Goal: Information Seeking & Learning: Learn about a topic

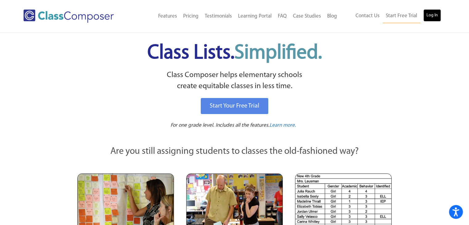
click at [433, 18] on link "Log In" at bounding box center [432, 15] width 18 height 12
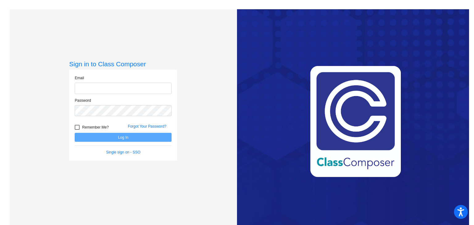
type input "hgarcia@sd27j.net"
click at [86, 140] on button "Log In" at bounding box center [123, 137] width 97 height 9
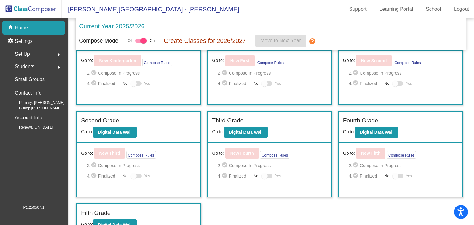
scroll to position [36, 0]
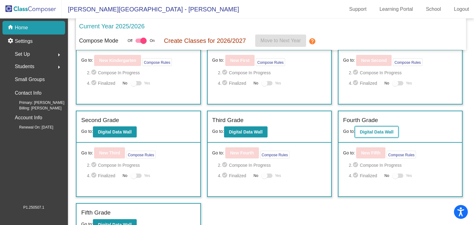
click at [386, 132] on b "Digital Data Wall" at bounding box center [376, 131] width 34 height 5
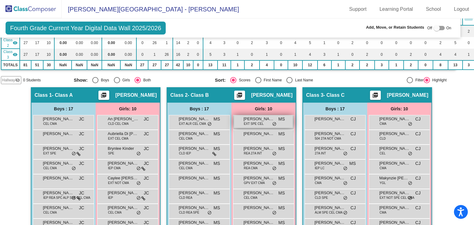
scroll to position [0, 9]
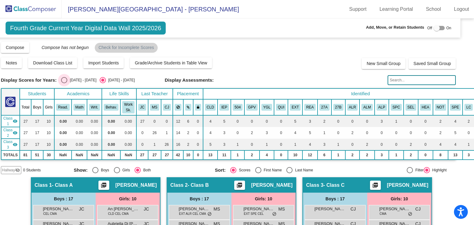
click at [65, 81] on div "Select an option" at bounding box center [64, 80] width 6 height 6
click at [64, 83] on input "2024 - 2025" at bounding box center [64, 83] width 0 height 0
radio input "true"
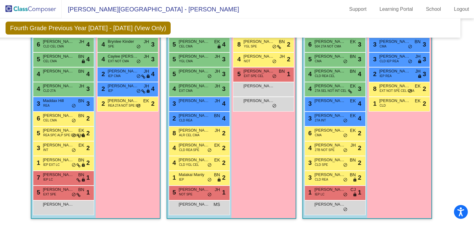
scroll to position [138, 9]
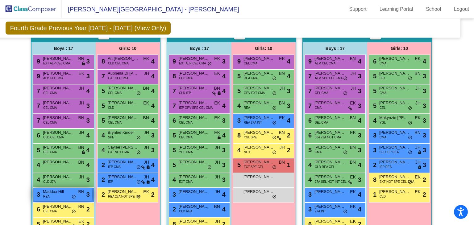
click at [58, 196] on div "3 Maddax Hill REA BN lock do_not_disturb_alt 3" at bounding box center [62, 194] width 59 height 13
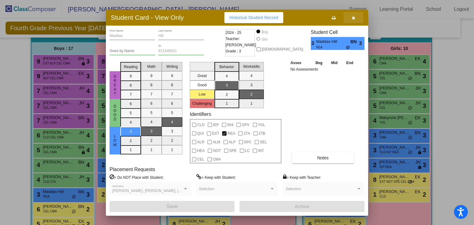
click at [352, 18] on icon "button" at bounding box center [352, 18] width 3 height 4
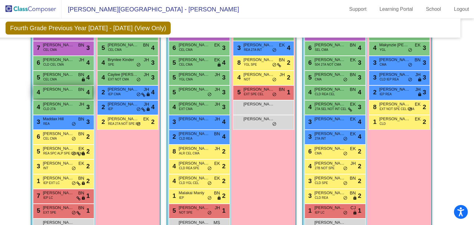
scroll to position [211, 9]
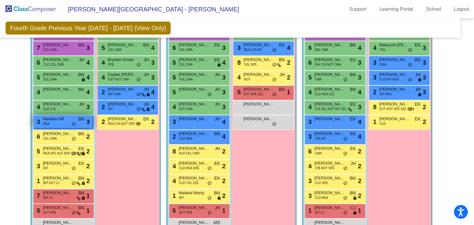
click at [57, 120] on span "Maddax Hill" at bounding box center [58, 119] width 31 height 6
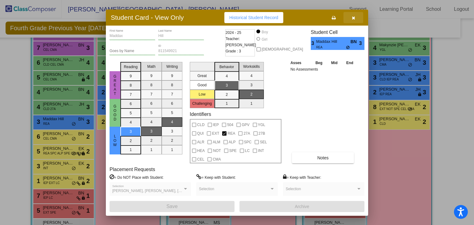
click at [353, 18] on icon "button" at bounding box center [352, 18] width 3 height 4
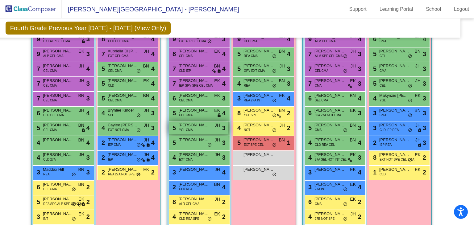
scroll to position [160, 9]
click at [256, 115] on div "8 Sophiana Fey YGL SPE BN lock do_not_disturb_alt 2" at bounding box center [263, 113] width 59 height 13
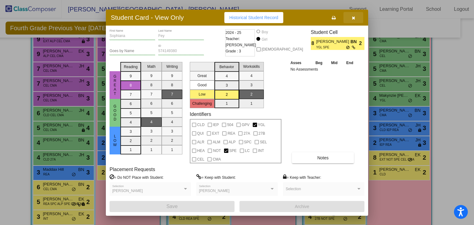
click at [353, 19] on icon "button" at bounding box center [352, 18] width 3 height 4
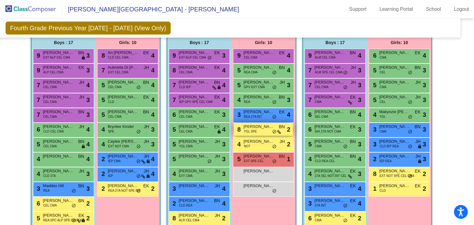
scroll to position [144, 9]
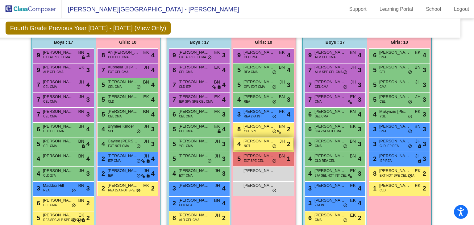
click at [253, 145] on div "4 Skylar Dzajic NOT JH lock do_not_disturb_alt 2" at bounding box center [263, 143] width 59 height 13
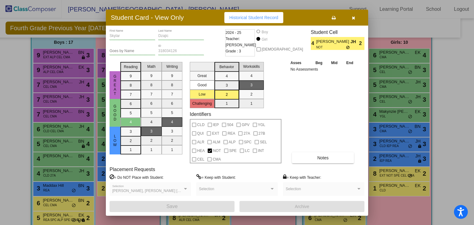
click at [352, 17] on icon "button" at bounding box center [352, 18] width 3 height 4
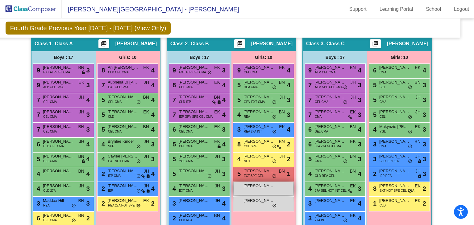
scroll to position [129, 9]
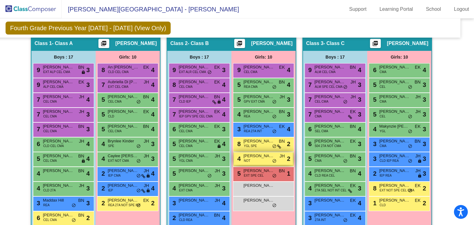
click at [254, 156] on span "Skylar Dzajic" at bounding box center [258, 156] width 31 height 6
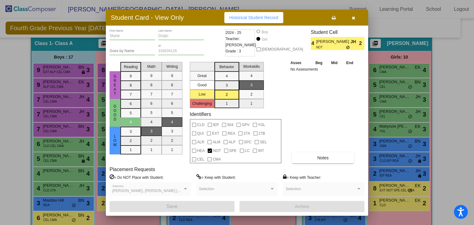
click at [353, 16] on icon "button" at bounding box center [352, 18] width 3 height 4
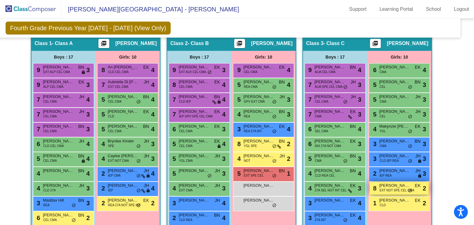
click at [388, 191] on div "8 Mckenna Christensen EXT NOT SPE CEL CMA EK lock do_not_disturb_alt 2" at bounding box center [398, 188] width 59 height 13
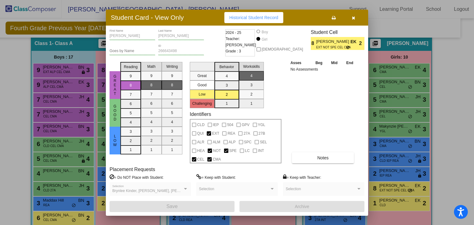
click at [354, 17] on icon "button" at bounding box center [352, 18] width 3 height 4
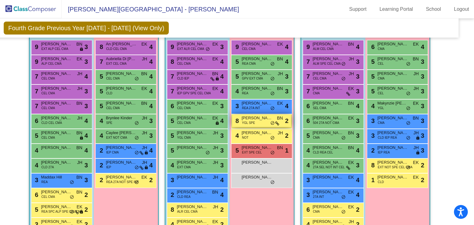
scroll to position [148, 10]
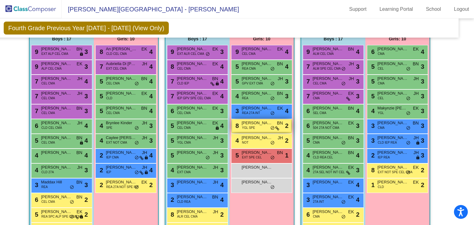
click at [232, 120] on div "8 Sophiana Fey YGL SPE BN lock do_not_disturb_alt 2" at bounding box center [261, 125] width 59 height 13
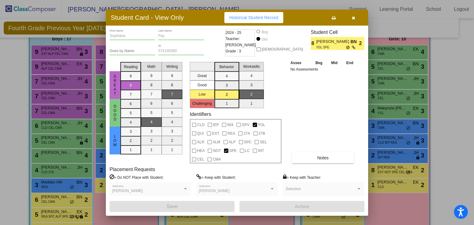
click at [354, 18] on icon "button" at bounding box center [352, 18] width 3 height 4
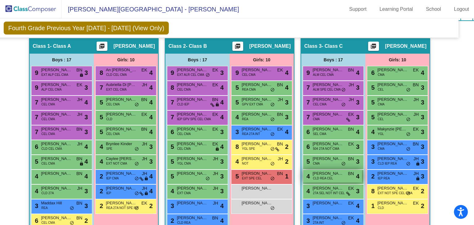
scroll to position [124, 10]
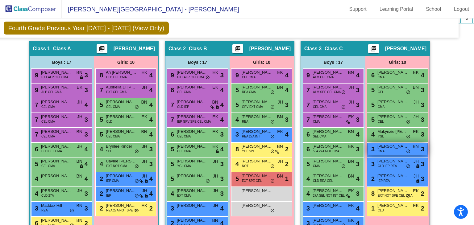
click at [385, 146] on span "Aria Gonzalez" at bounding box center [392, 146] width 31 height 6
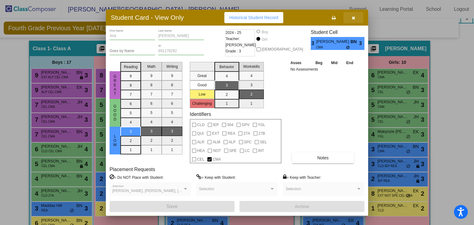
click at [353, 16] on icon "button" at bounding box center [352, 18] width 3 height 4
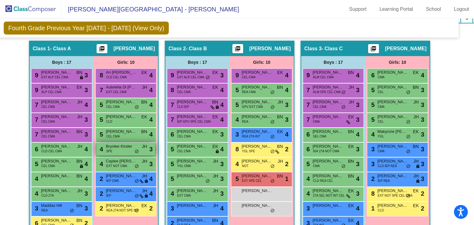
click at [121, 149] on div "4 Brynlee Kinder SPE JH lock do_not_disturb_alt 3" at bounding box center [125, 149] width 59 height 13
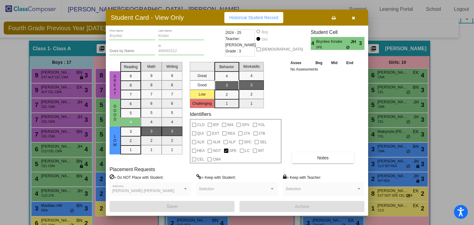
click at [354, 16] on icon "button" at bounding box center [352, 18] width 3 height 4
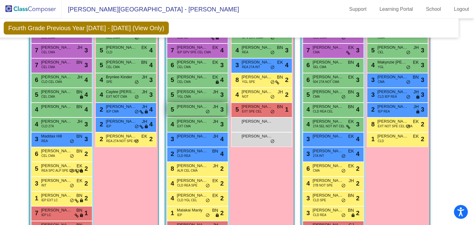
scroll to position [196, 10]
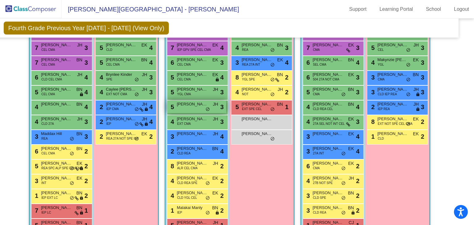
click at [192, 104] on span "Malaki Harper" at bounding box center [192, 104] width 31 height 6
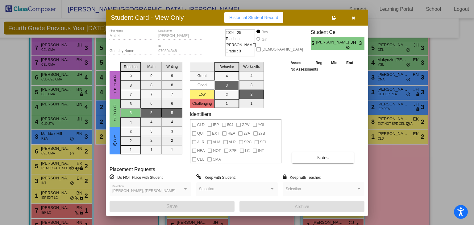
click at [354, 18] on icon "button" at bounding box center [352, 18] width 3 height 4
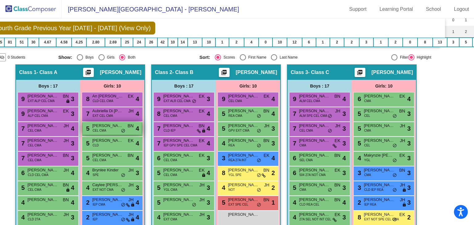
scroll to position [100, 24]
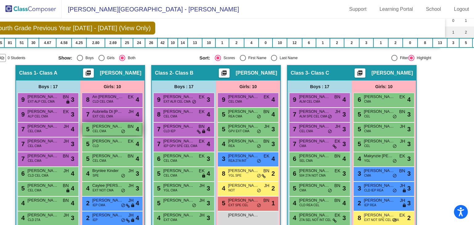
click at [109, 127] on span "Grace Tunis" at bounding box center [107, 126] width 31 height 6
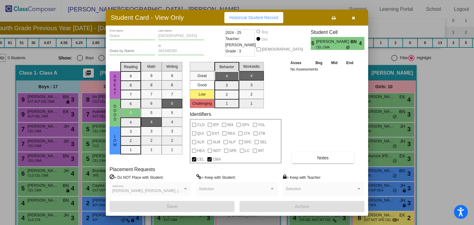
click at [354, 18] on icon "button" at bounding box center [352, 18] width 3 height 4
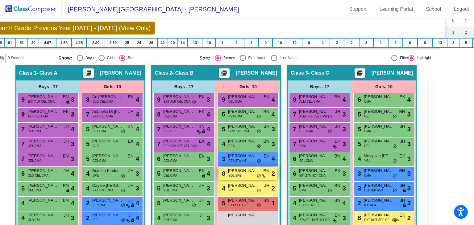
click at [245, 174] on div "8 Sophiana Fey YGL SPE BN lock do_not_disturb_alt 2" at bounding box center [247, 173] width 59 height 13
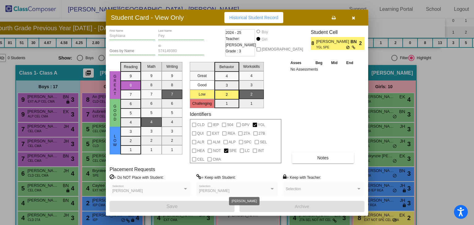
click at [271, 188] on div at bounding box center [271, 189] width 3 height 2
click at [354, 16] on icon "button" at bounding box center [352, 18] width 3 height 4
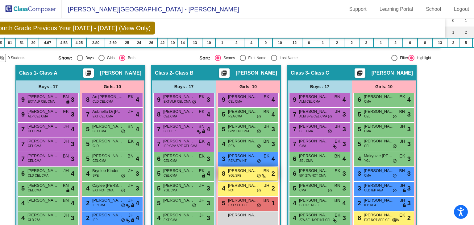
click at [243, 175] on div "8 Sophiana Fey YGL SPE BN lock do_not_disturb_alt 2" at bounding box center [247, 173] width 59 height 13
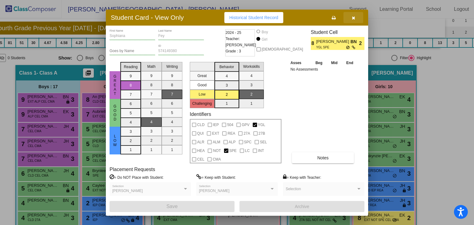
click at [353, 16] on icon "button" at bounding box center [352, 18] width 3 height 4
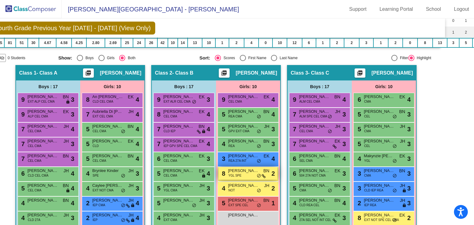
click at [241, 175] on div "8 Sophiana Fey YGL SPE BN lock do_not_disturb_alt 2" at bounding box center [247, 173] width 59 height 13
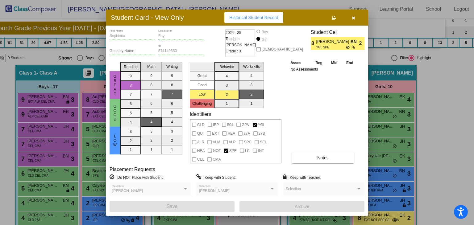
click at [353, 16] on icon "button" at bounding box center [352, 18] width 3 height 4
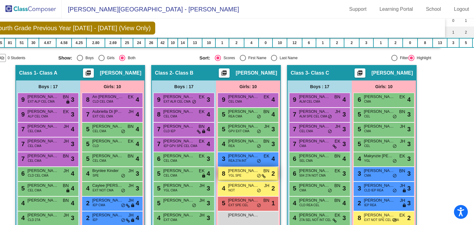
click at [235, 170] on span "Sophiana Fey" at bounding box center [243, 171] width 31 height 6
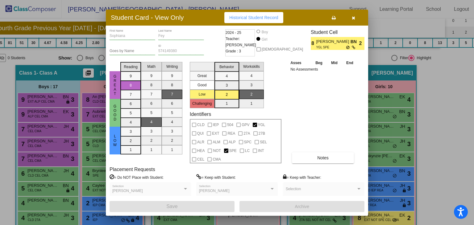
click at [354, 16] on icon "button" at bounding box center [352, 18] width 3 height 4
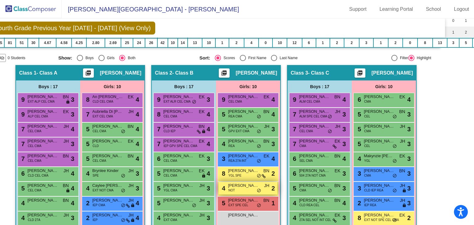
click at [245, 187] on div "4 Skylar Dzajic NOT JH lock do_not_disturb_alt 2" at bounding box center [247, 188] width 59 height 13
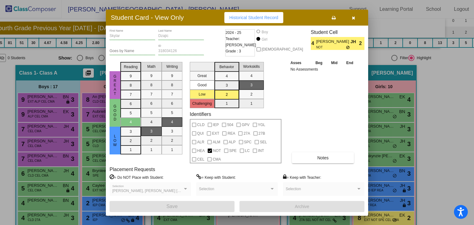
click at [353, 17] on icon "button" at bounding box center [352, 18] width 3 height 4
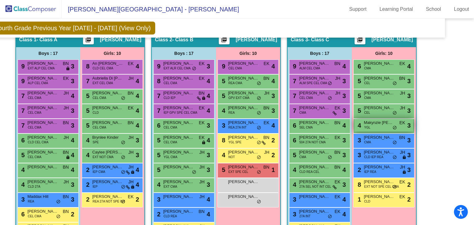
scroll to position [138, 24]
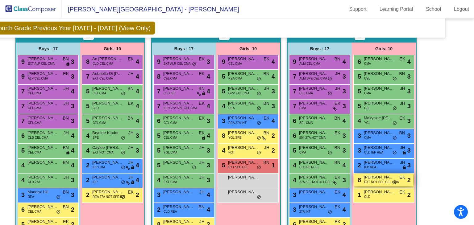
click at [379, 180] on span "EXT NOT SPE CEL CMA" at bounding box center [381, 182] width 35 height 5
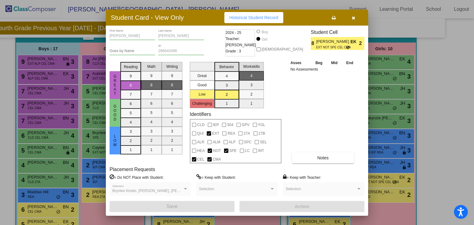
click at [353, 18] on icon "button" at bounding box center [352, 18] width 3 height 4
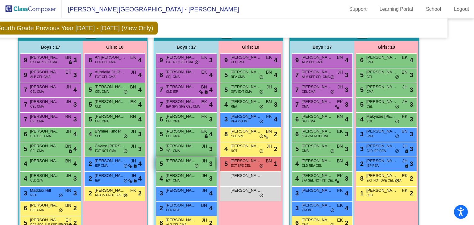
scroll to position [141, 22]
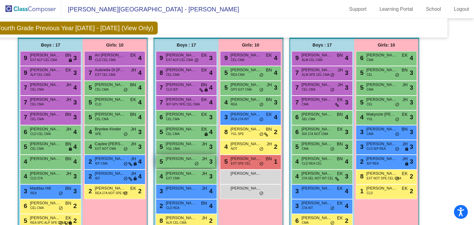
click at [185, 163] on div "5 Malaki Harper JH lock do_not_disturb_alt 3" at bounding box center [185, 161] width 59 height 13
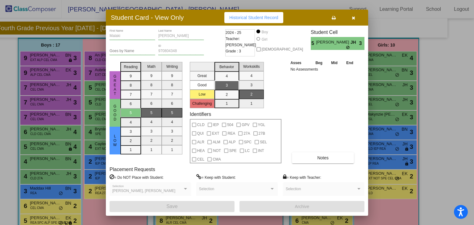
click at [353, 16] on icon "button" at bounding box center [352, 18] width 3 height 4
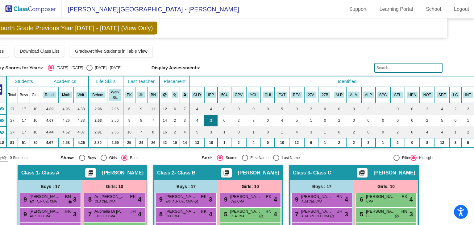
scroll to position [0, 0]
